Goal: Information Seeking & Learning: Learn about a topic

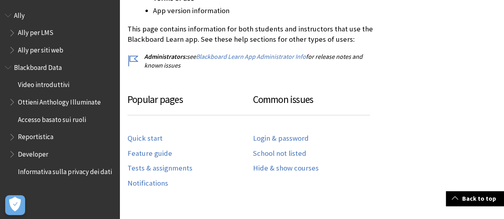
scroll to position [355, 0]
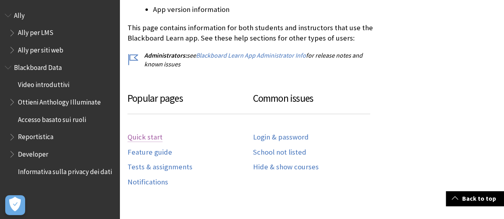
click at [143, 137] on link "Quick start" at bounding box center [144, 137] width 35 height 9
click at [49, 88] on span "Video introduttivi" at bounding box center [43, 83] width 51 height 11
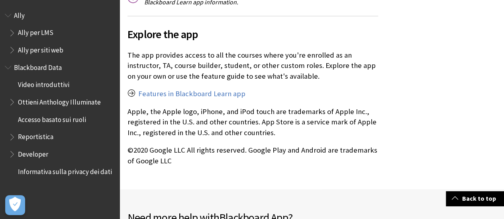
scroll to position [1570, 0]
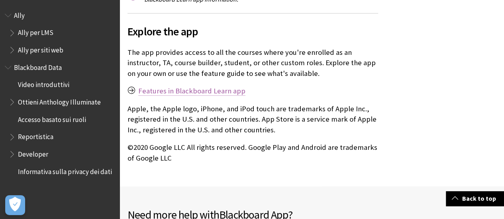
click at [175, 86] on link "Features in Blackboard Learn app" at bounding box center [191, 91] width 107 height 10
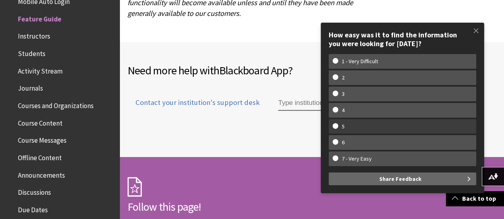
scroll to position [2546, 0]
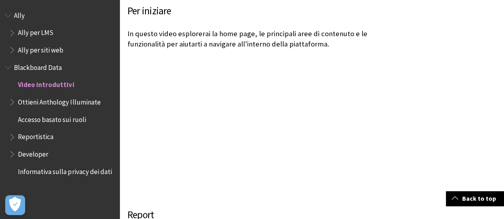
scroll to position [293, 0]
